Goal: Complete application form

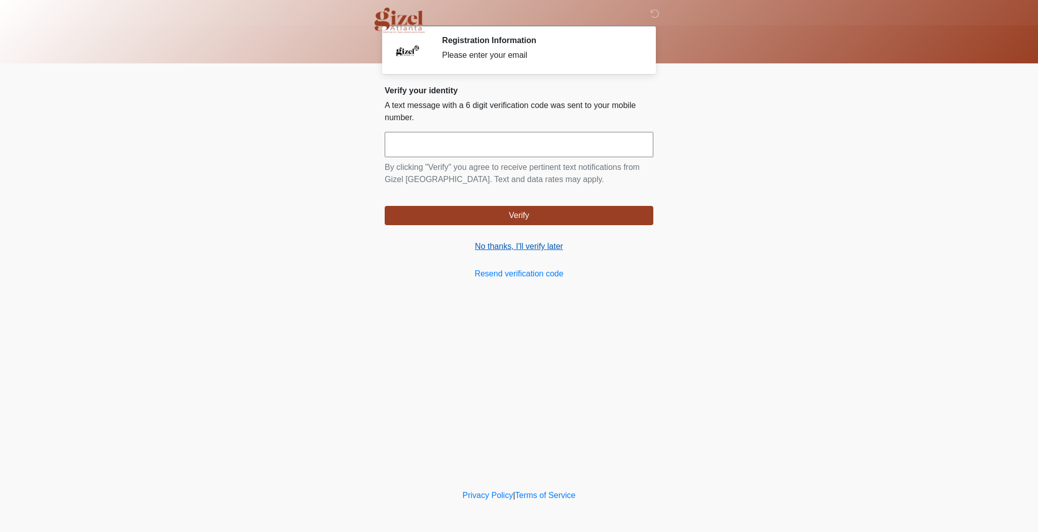
click at [539, 248] on link "No thanks, I'll verify later" at bounding box center [519, 246] width 269 height 12
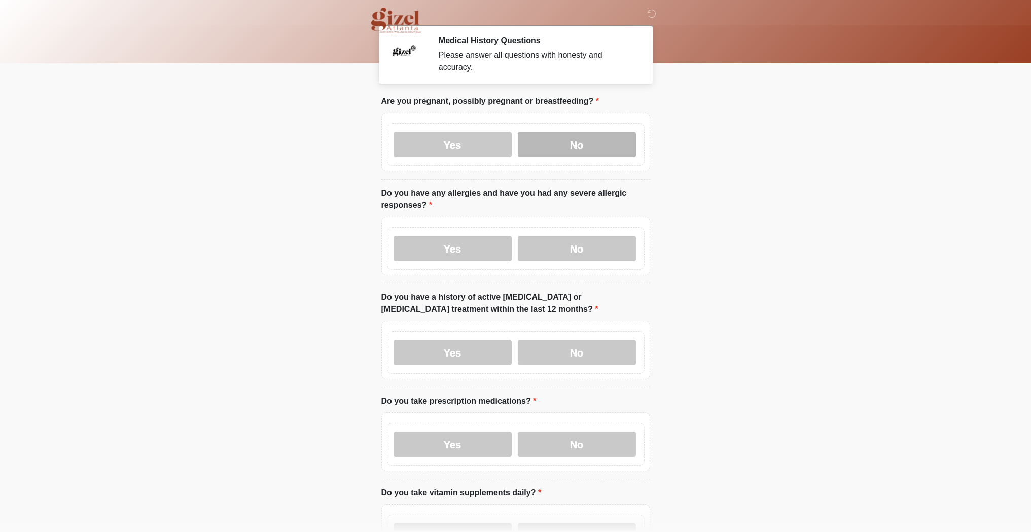
click at [562, 134] on label "No" at bounding box center [577, 144] width 118 height 25
click at [579, 255] on label "No" at bounding box center [577, 248] width 118 height 25
drag, startPoint x: 599, startPoint y: 360, endPoint x: 594, endPoint y: 381, distance: 21.5
click at [599, 362] on label "No" at bounding box center [577, 352] width 118 height 25
click at [549, 432] on label "No" at bounding box center [577, 443] width 118 height 25
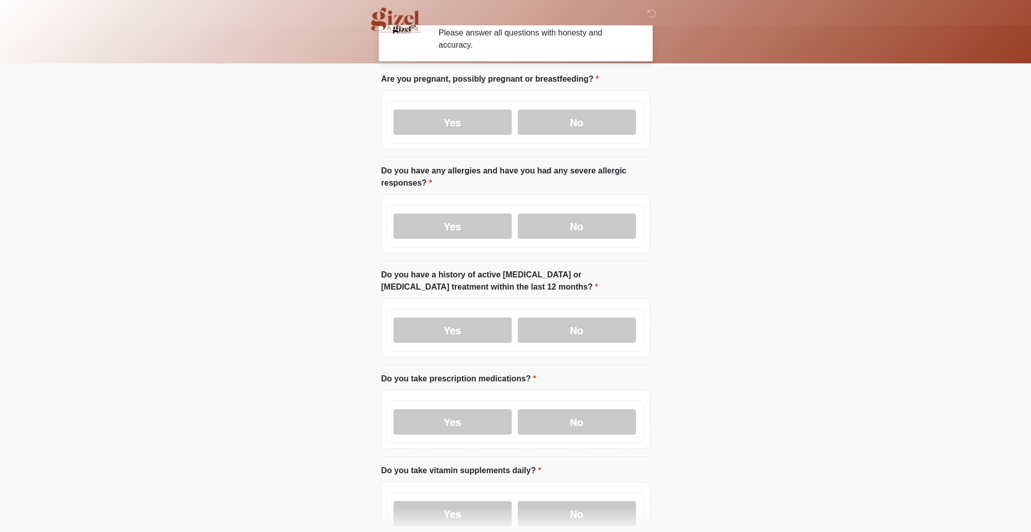
scroll to position [217, 0]
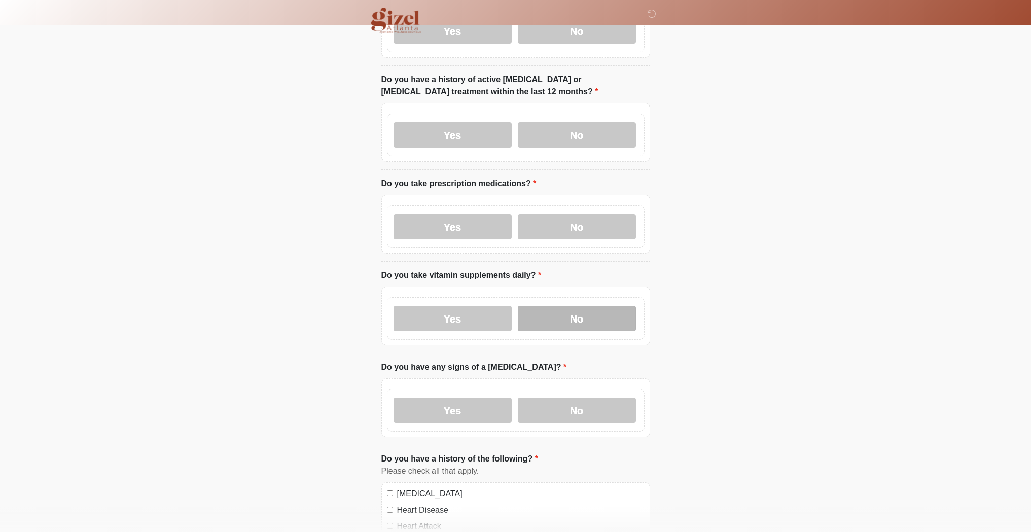
click at [583, 311] on label "No" at bounding box center [577, 318] width 118 height 25
drag, startPoint x: 568, startPoint y: 412, endPoint x: 567, endPoint y: 406, distance: 6.2
click at [568, 411] on label "No" at bounding box center [577, 409] width 118 height 25
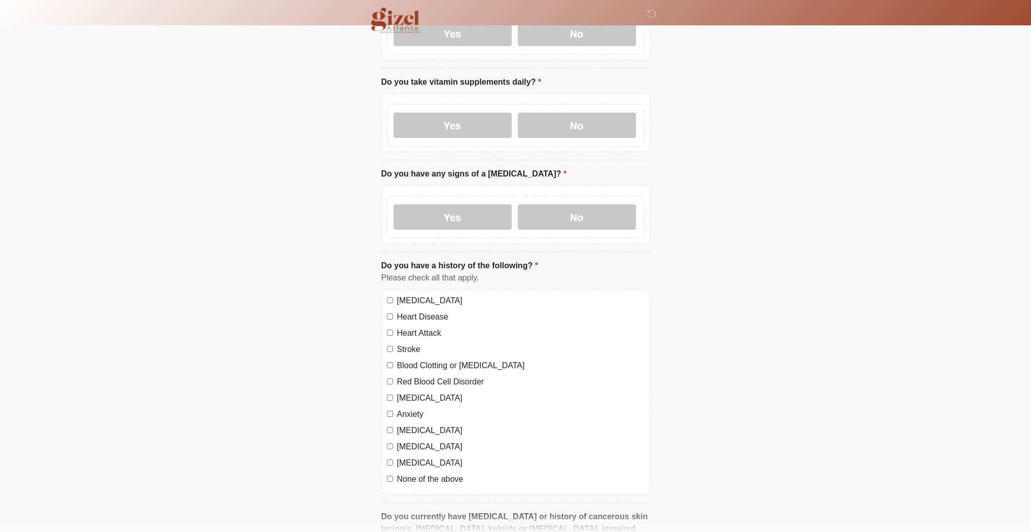
click at [424, 473] on label "None of the above" at bounding box center [520, 479] width 247 height 12
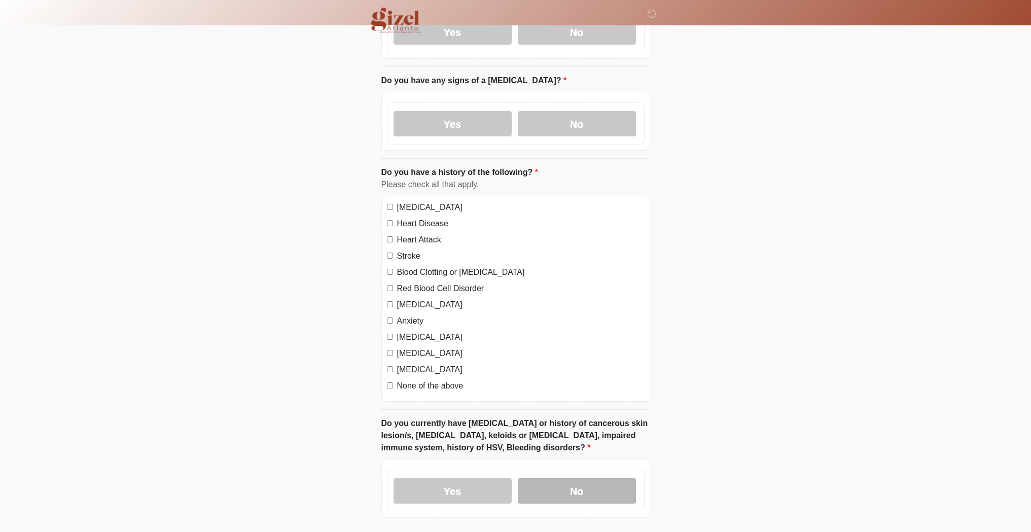
click at [549, 484] on label "No" at bounding box center [577, 490] width 118 height 25
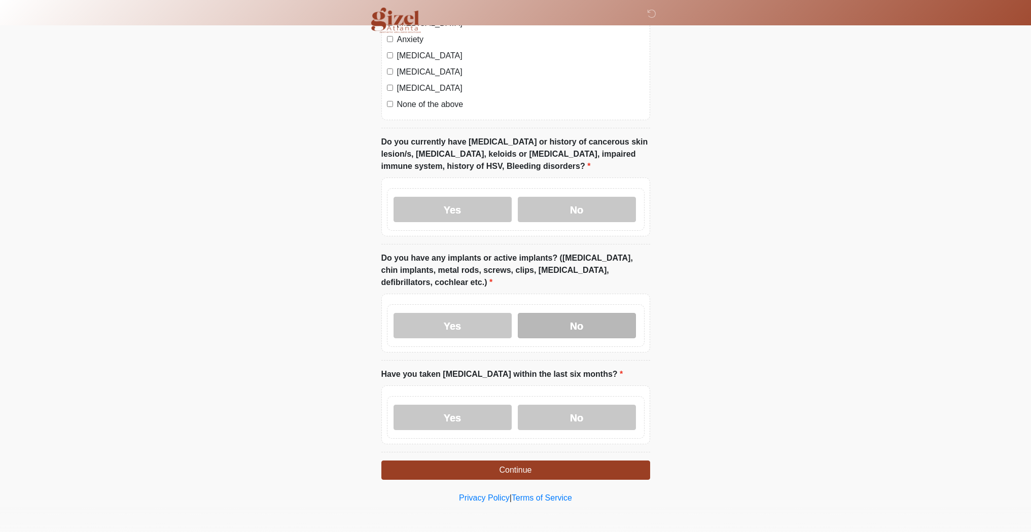
click at [570, 319] on label "No" at bounding box center [577, 325] width 118 height 25
click at [558, 423] on label "No" at bounding box center [577, 417] width 118 height 25
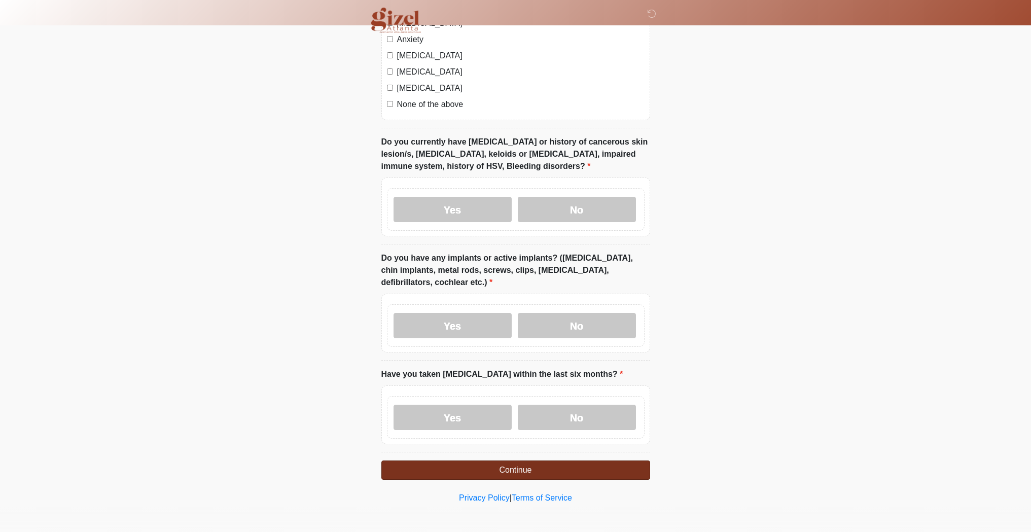
click at [471, 465] on button "Continue" at bounding box center [515, 469] width 269 height 19
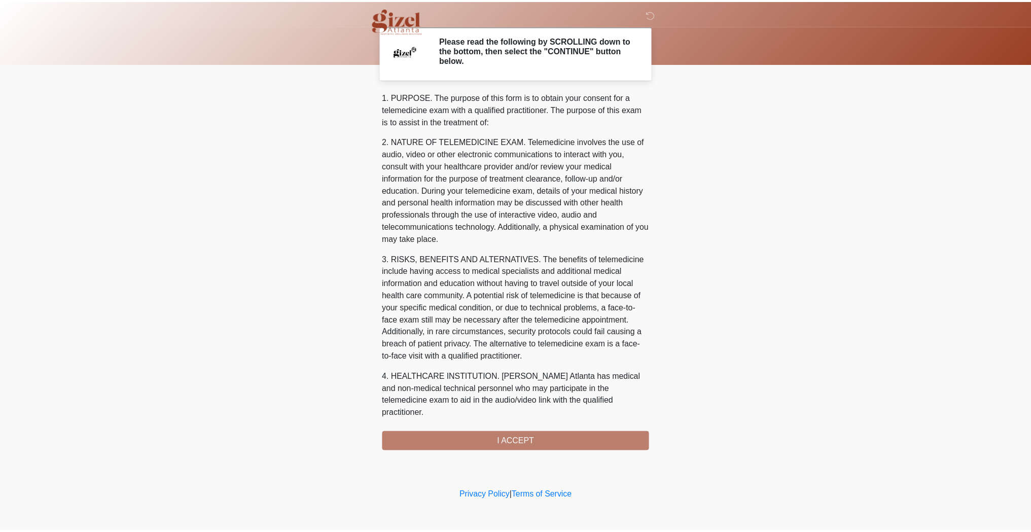
scroll to position [259, 0]
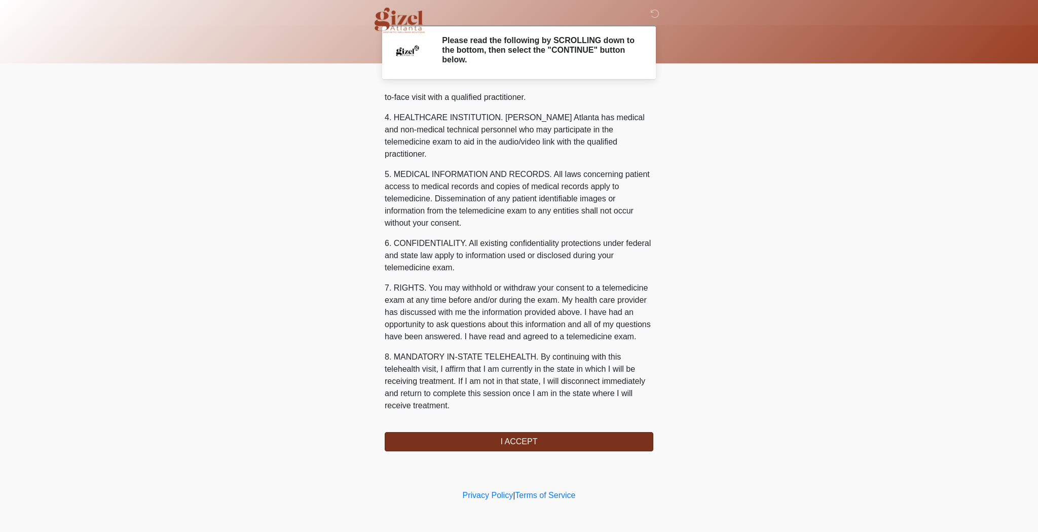
click at [491, 445] on button "I ACCEPT" at bounding box center [519, 441] width 269 height 19
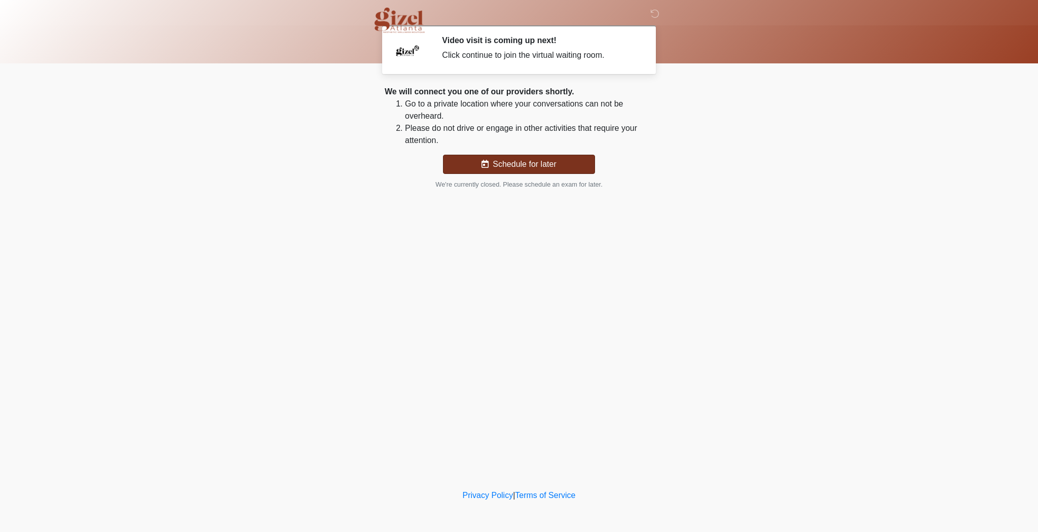
click at [526, 166] on button "Schedule for later" at bounding box center [519, 164] width 152 height 19
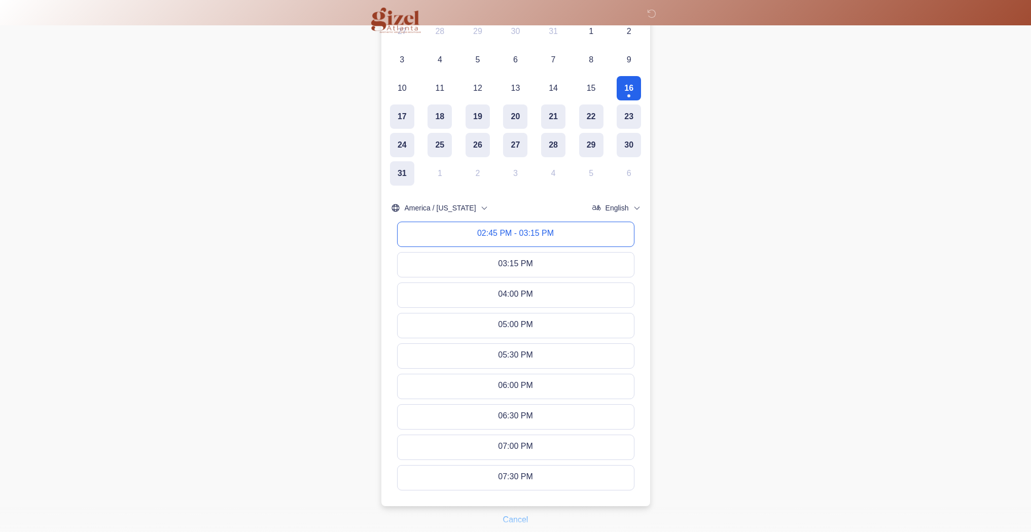
scroll to position [222, 0]
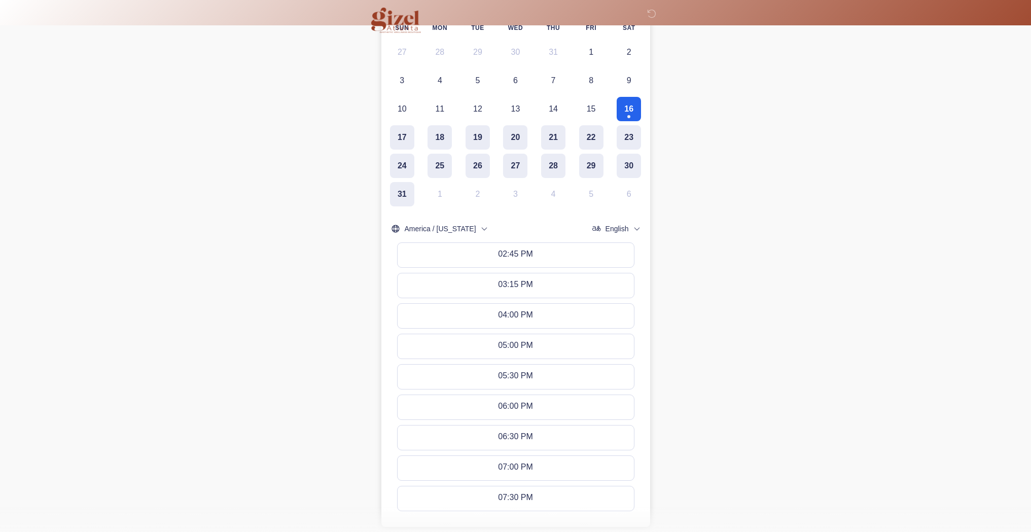
click at [514, 227] on div at bounding box center [515, 228] width 261 height 20
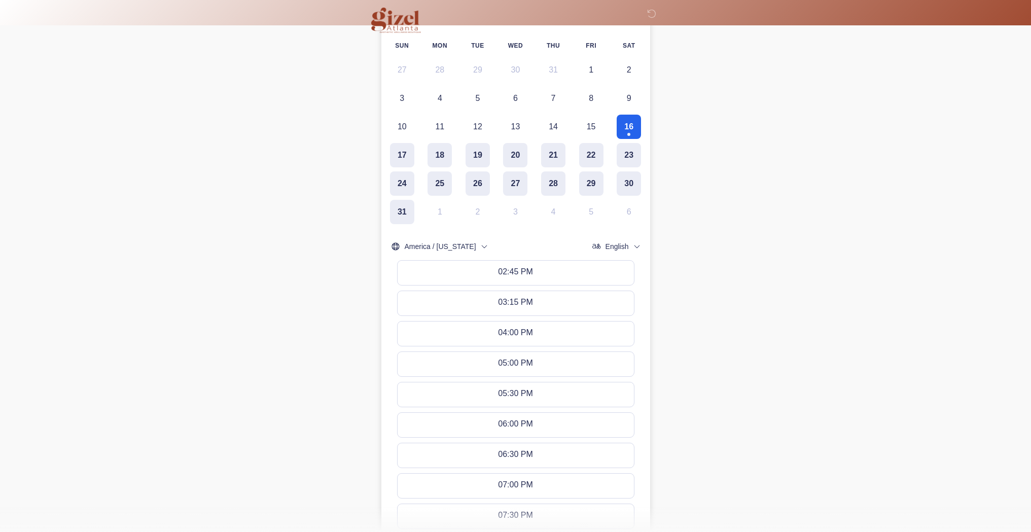
scroll to position [116, 0]
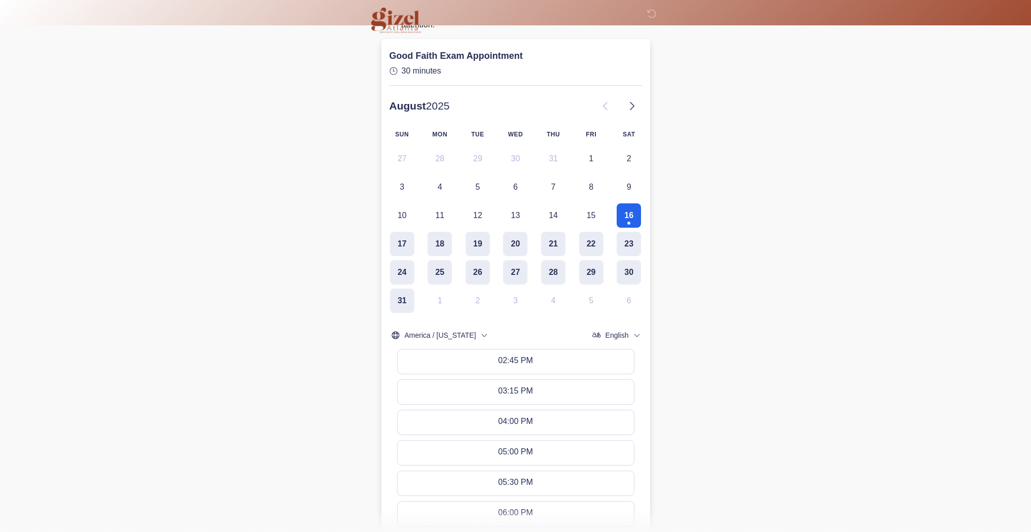
drag, startPoint x: 250, startPoint y: 105, endPoint x: 194, endPoint y: 69, distance: 67.1
click at [250, 105] on body "‎ ‎ Video visit is coming up next! Click continue to join the virtual waiting r…" at bounding box center [515, 150] width 1031 height 532
